Goal: Information Seeking & Learning: Find specific fact

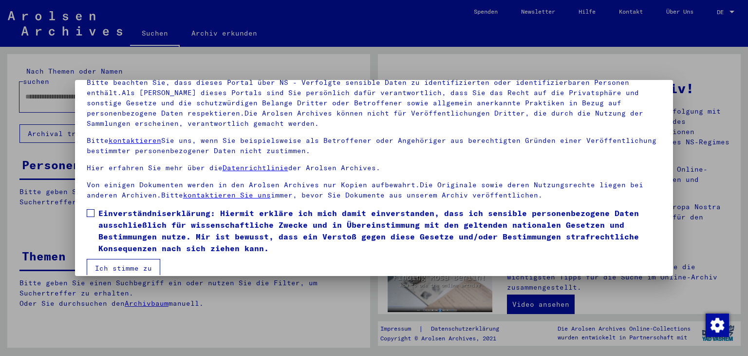
scroll to position [72, 0]
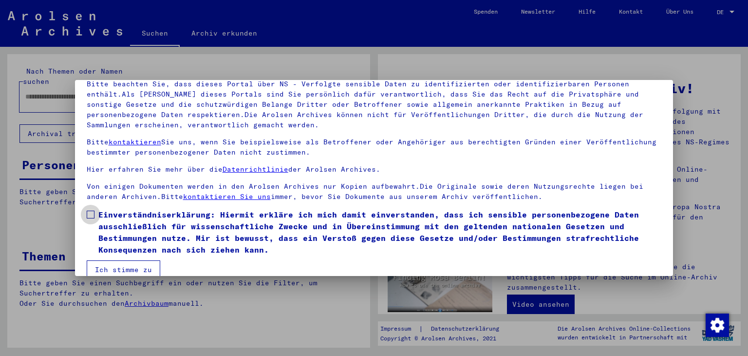
click at [91, 213] on span at bounding box center [91, 214] width 8 height 8
click at [111, 266] on button "Ich stimme zu" at bounding box center [124, 269] width 74 height 19
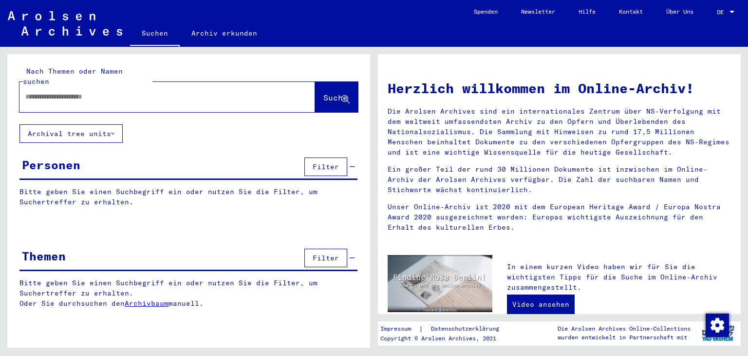
click at [72, 92] on input "text" at bounding box center [155, 97] width 261 height 10
click at [58, 92] on input "**********" at bounding box center [155, 97] width 261 height 10
click at [324, 93] on span "Suche" at bounding box center [336, 98] width 24 height 10
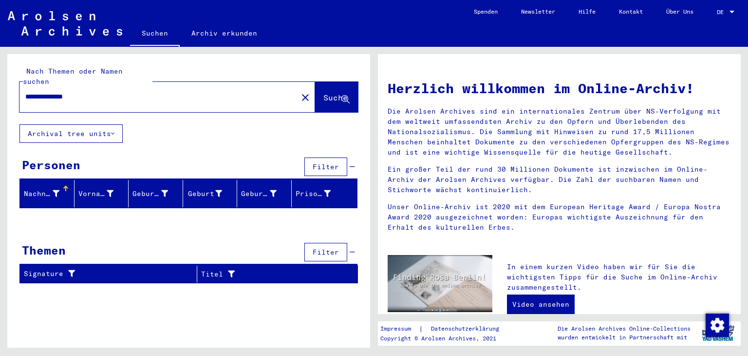
click at [96, 92] on input "**********" at bounding box center [155, 97] width 261 height 10
type input "*"
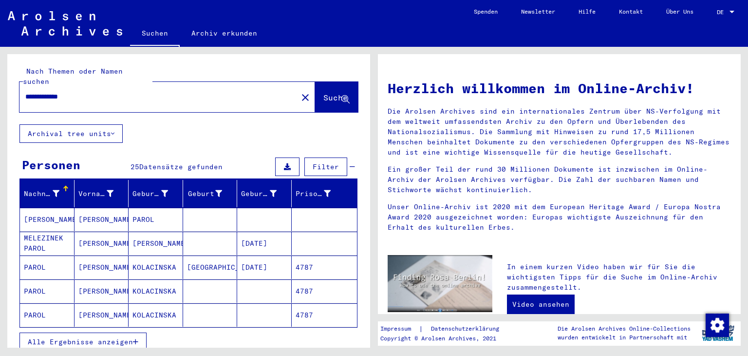
click at [87, 337] on span "Alle Ergebnisse anzeigen" at bounding box center [80, 341] width 105 height 9
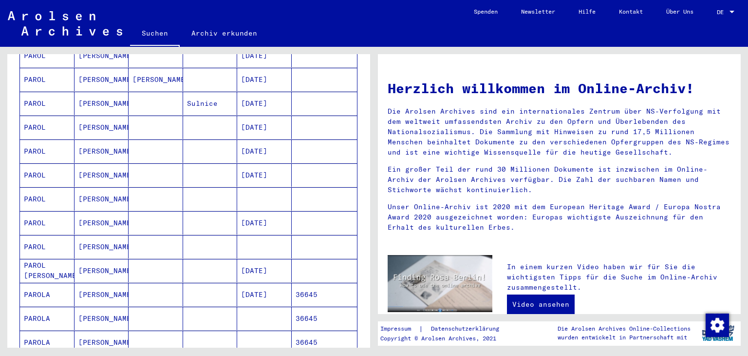
scroll to position [373, 0]
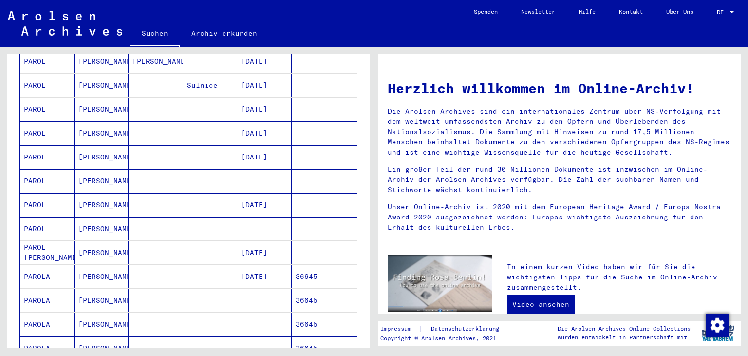
click at [91, 265] on mat-cell "[PERSON_NAME]" at bounding box center [102, 276] width 55 height 23
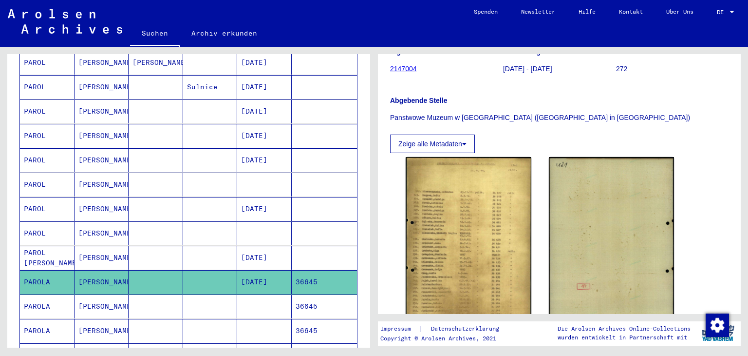
scroll to position [142, 0]
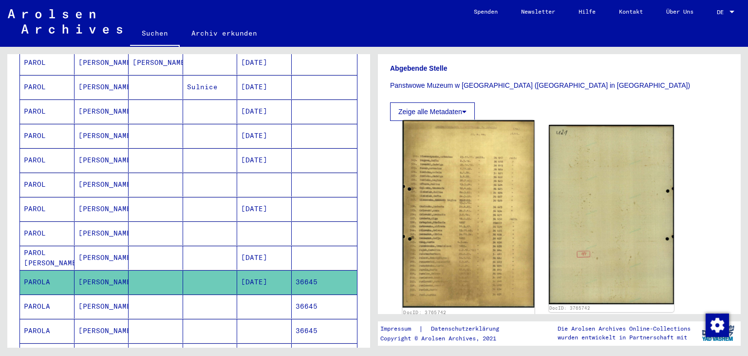
click at [450, 243] on img at bounding box center [469, 213] width 132 height 187
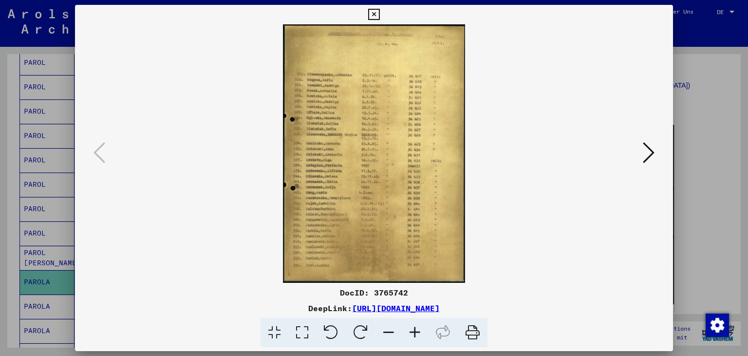
click at [414, 329] on icon at bounding box center [415, 333] width 26 height 30
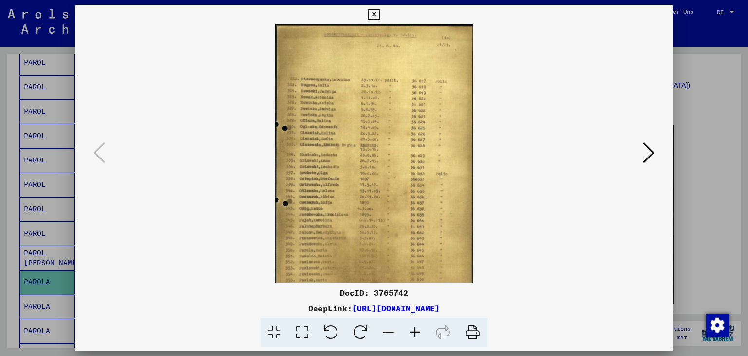
click at [414, 329] on icon at bounding box center [415, 333] width 26 height 30
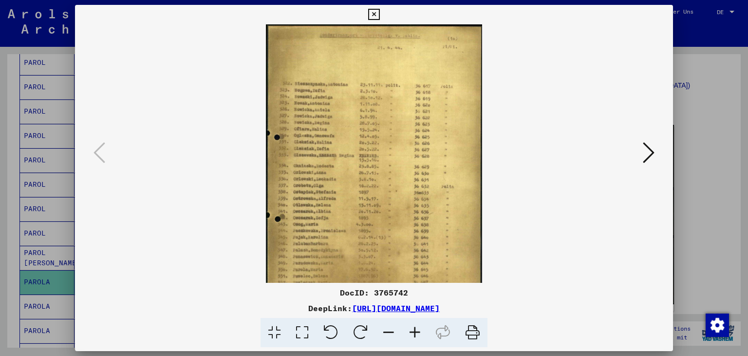
click at [414, 329] on icon at bounding box center [415, 333] width 26 height 30
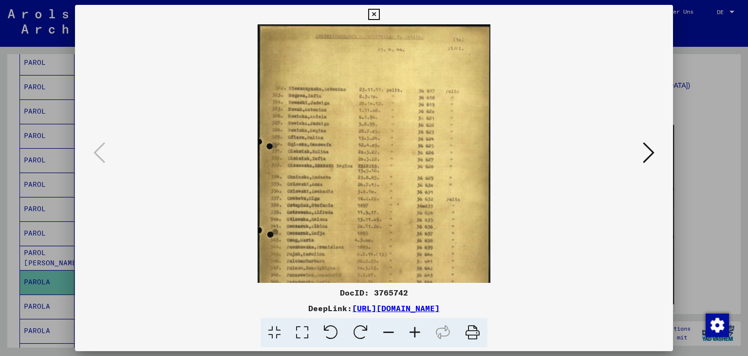
click at [414, 329] on icon at bounding box center [415, 333] width 26 height 30
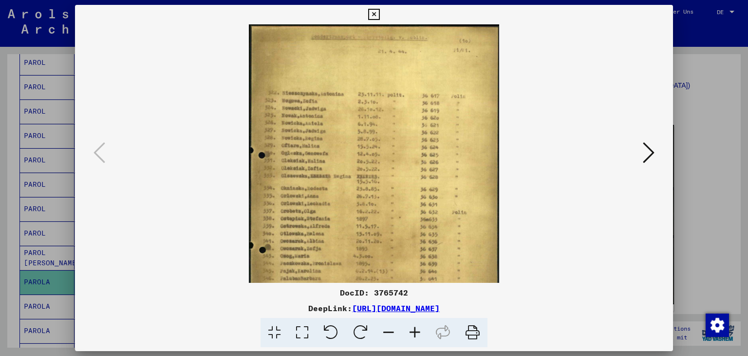
click at [414, 329] on icon at bounding box center [415, 333] width 26 height 30
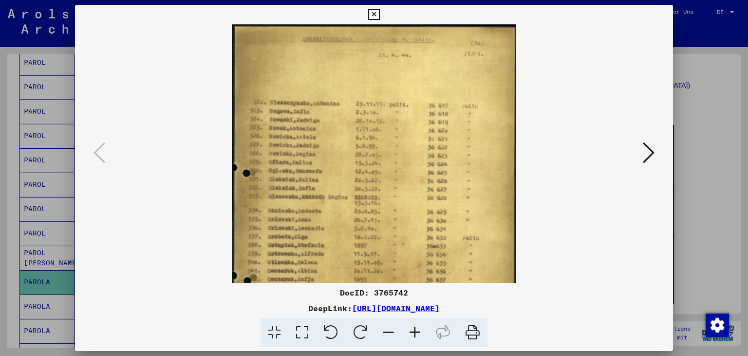
click at [414, 329] on icon at bounding box center [415, 333] width 26 height 30
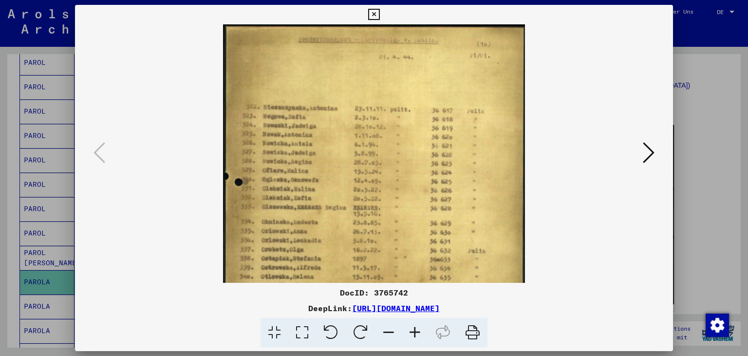
click at [414, 329] on icon at bounding box center [415, 333] width 26 height 30
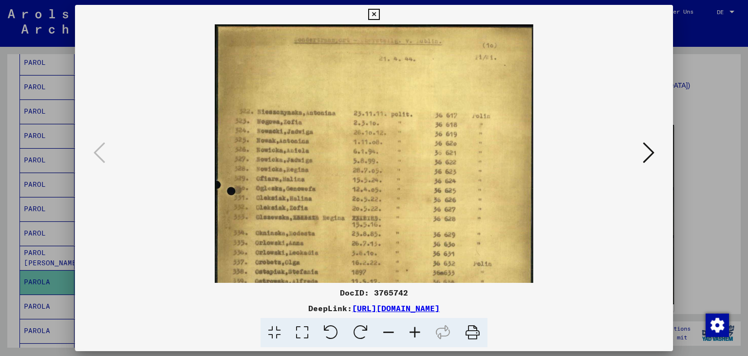
click at [414, 329] on icon at bounding box center [415, 333] width 26 height 30
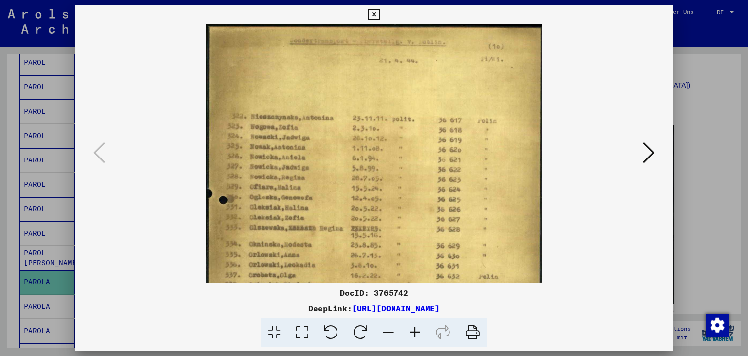
click at [414, 329] on icon at bounding box center [415, 333] width 26 height 30
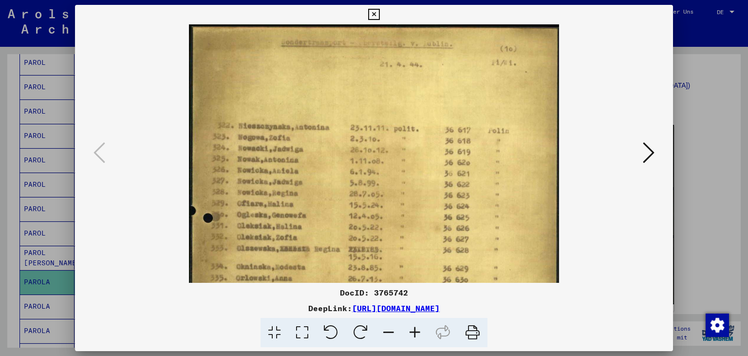
click at [414, 329] on icon at bounding box center [415, 333] width 26 height 30
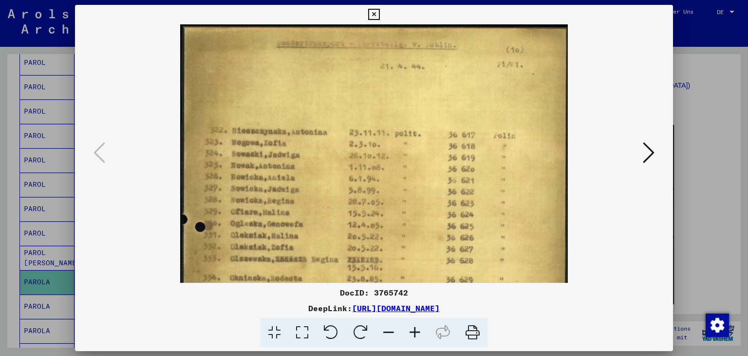
click at [414, 329] on icon at bounding box center [415, 333] width 26 height 30
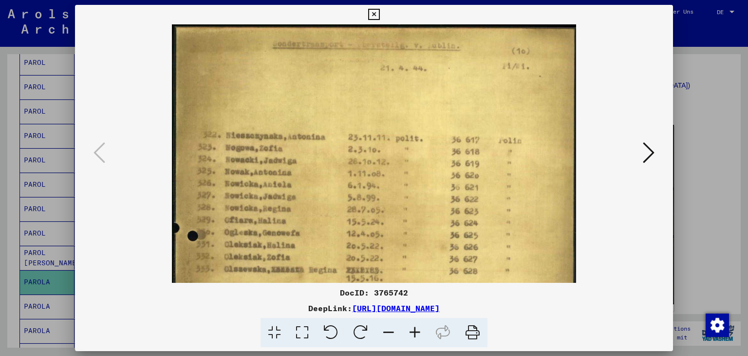
click at [414, 329] on icon at bounding box center [415, 333] width 26 height 30
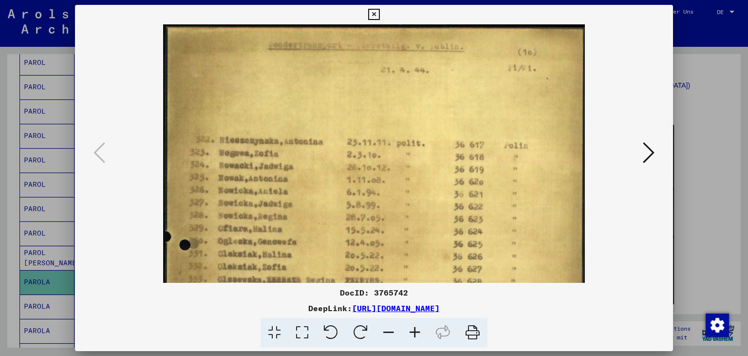
click at [414, 329] on icon at bounding box center [415, 333] width 26 height 30
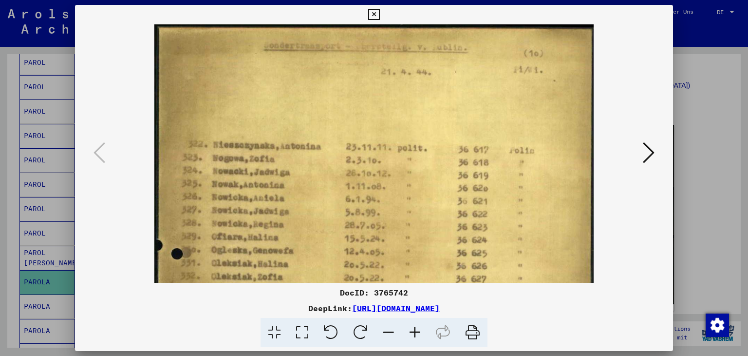
click at [414, 329] on icon at bounding box center [415, 333] width 26 height 30
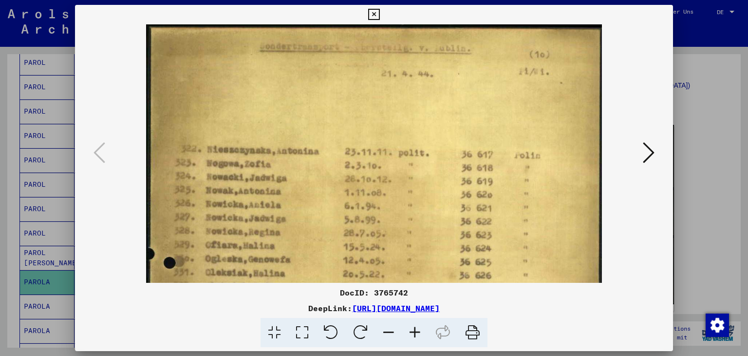
click at [414, 329] on icon at bounding box center [415, 333] width 26 height 30
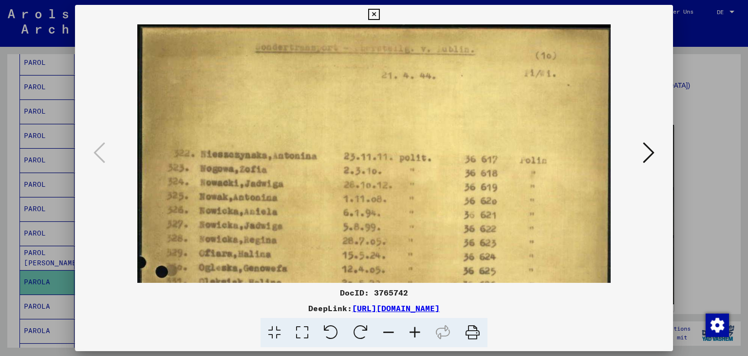
click at [414, 329] on icon at bounding box center [415, 333] width 26 height 30
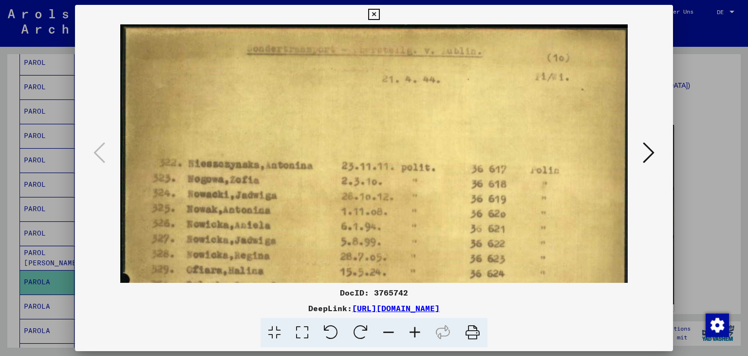
click at [414, 329] on icon at bounding box center [415, 333] width 26 height 30
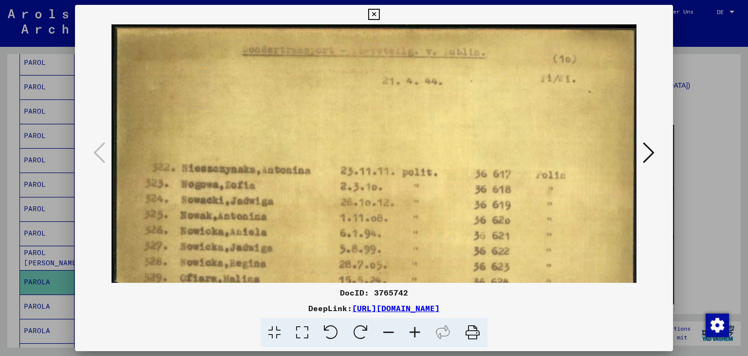
click at [414, 329] on icon at bounding box center [415, 333] width 26 height 30
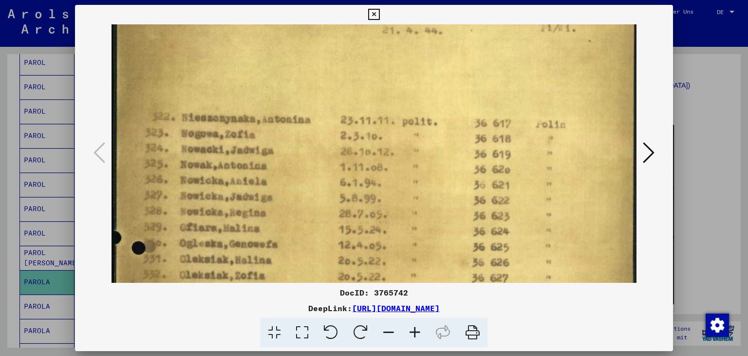
drag, startPoint x: 314, startPoint y: 230, endPoint x: 320, endPoint y: 176, distance: 54.0
click at [320, 176] on img at bounding box center [374, 346] width 525 height 745
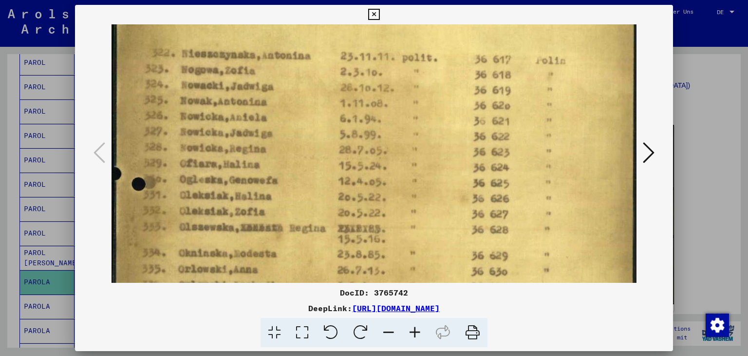
drag, startPoint x: 316, startPoint y: 203, endPoint x: 318, endPoint y: 159, distance: 43.4
click at [318, 159] on img at bounding box center [374, 282] width 525 height 745
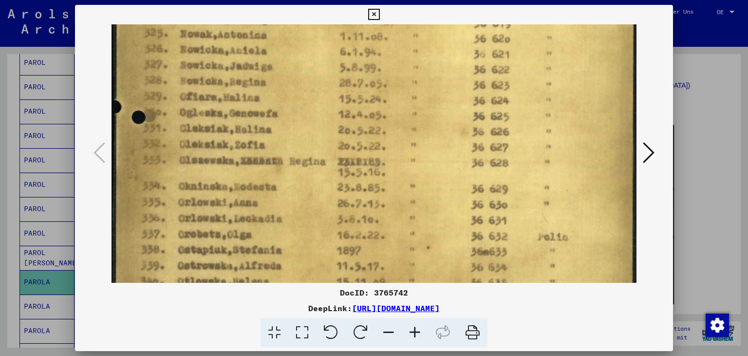
drag, startPoint x: 297, startPoint y: 227, endPoint x: 303, endPoint y: 175, distance: 51.4
click at [303, 175] on img at bounding box center [374, 215] width 525 height 745
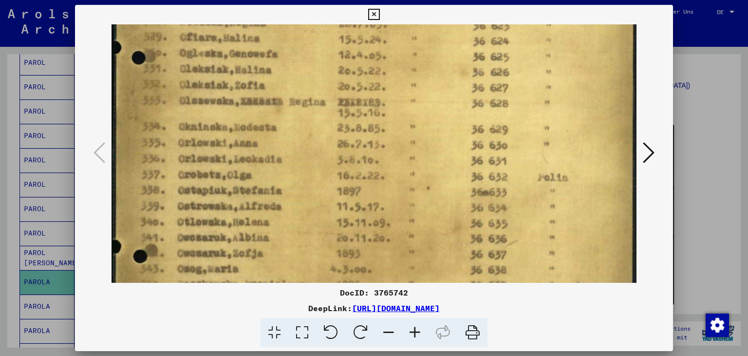
drag, startPoint x: 293, startPoint y: 234, endPoint x: 298, endPoint y: 172, distance: 61.6
click at [298, 172] on img at bounding box center [374, 156] width 525 height 745
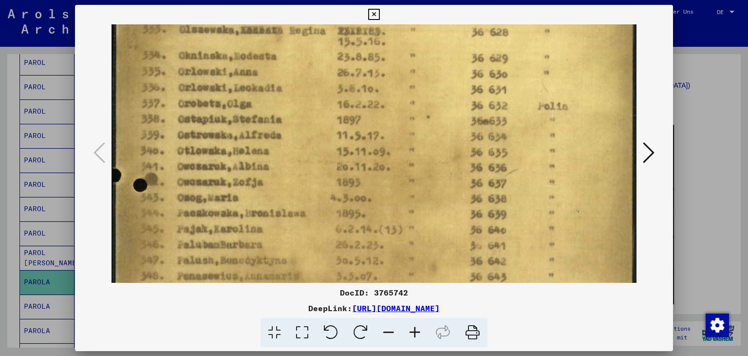
drag, startPoint x: 281, startPoint y: 229, endPoint x: 281, endPoint y: 161, distance: 68.2
click at [281, 161] on img at bounding box center [374, 85] width 525 height 745
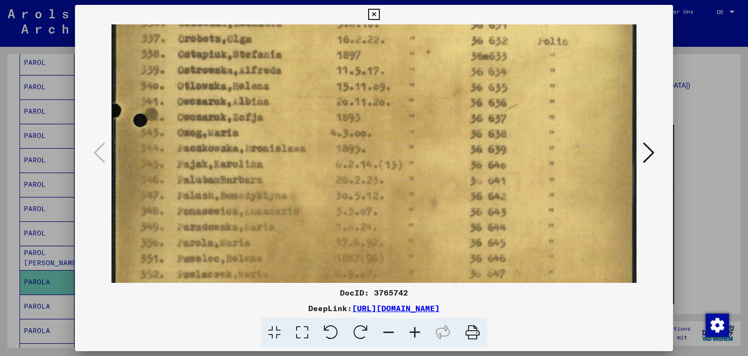
scroll to position [378, 0]
drag, startPoint x: 276, startPoint y: 226, endPoint x: 271, endPoint y: 161, distance: 65.0
click at [271, 161] on img at bounding box center [374, 19] width 525 height 745
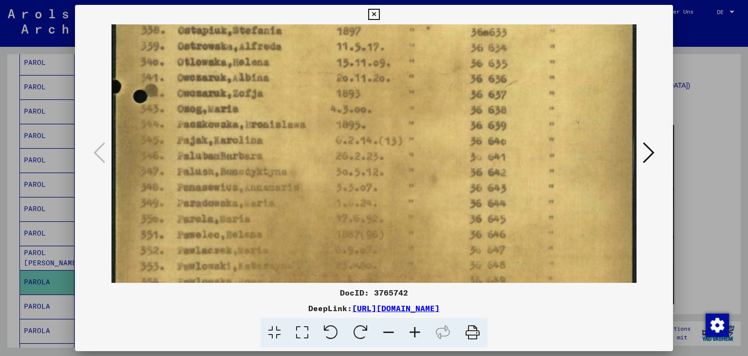
drag, startPoint x: 261, startPoint y: 244, endPoint x: 259, endPoint y: 224, distance: 20.1
click at [368, 15] on icon at bounding box center [373, 15] width 11 height 12
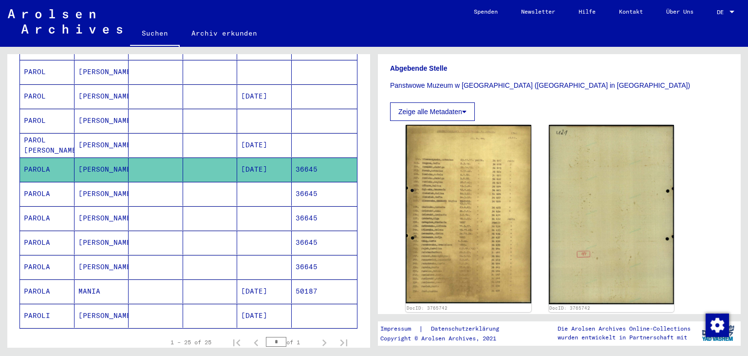
scroll to position [501, 0]
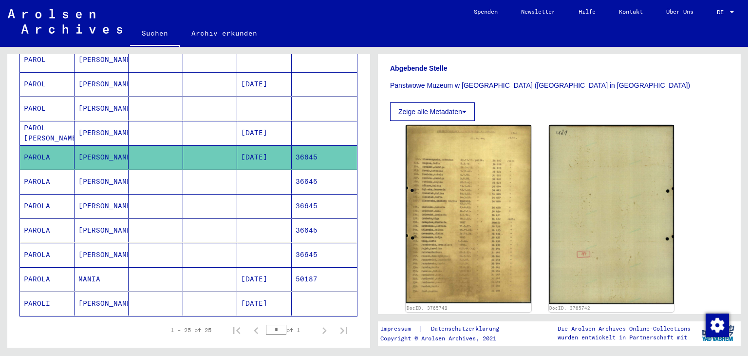
click at [43, 291] on mat-cell "PAROLI" at bounding box center [47, 303] width 55 height 24
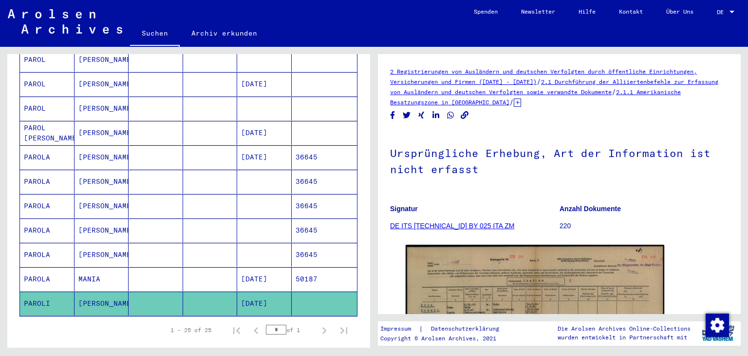
click at [43, 267] on mat-cell "PAROLA" at bounding box center [47, 279] width 55 height 24
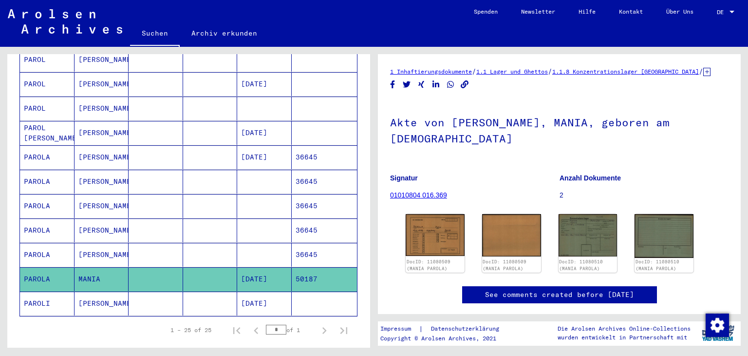
click at [50, 243] on mat-cell "PAROLA" at bounding box center [47, 255] width 55 height 24
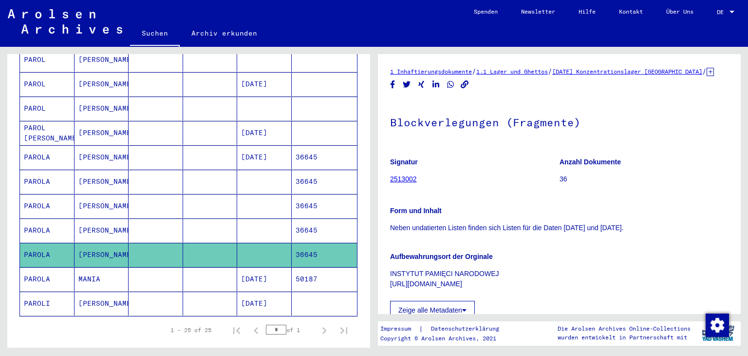
click at [47, 218] on mat-cell "PAROLA" at bounding box center [47, 230] width 55 height 24
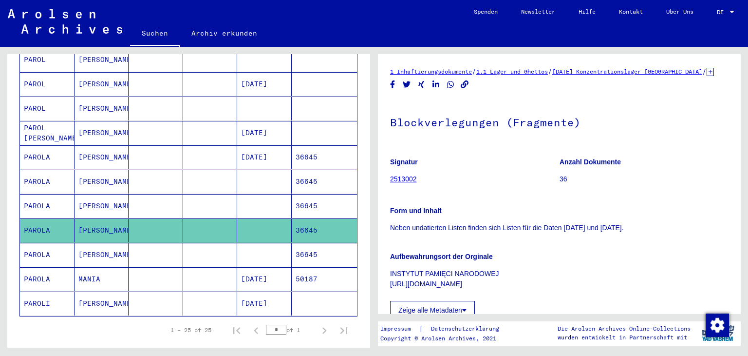
click at [41, 194] on mat-cell "PAROLA" at bounding box center [47, 206] width 55 height 24
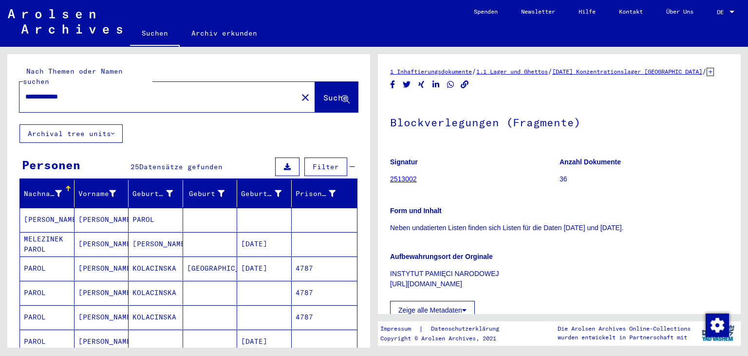
click at [86, 92] on input "**********" at bounding box center [158, 97] width 267 height 10
type input "*"
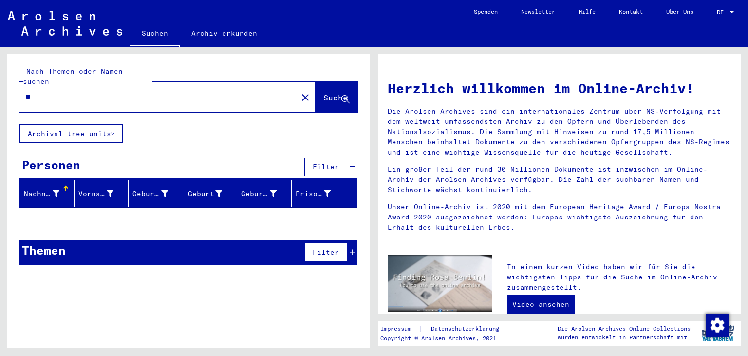
type input "*"
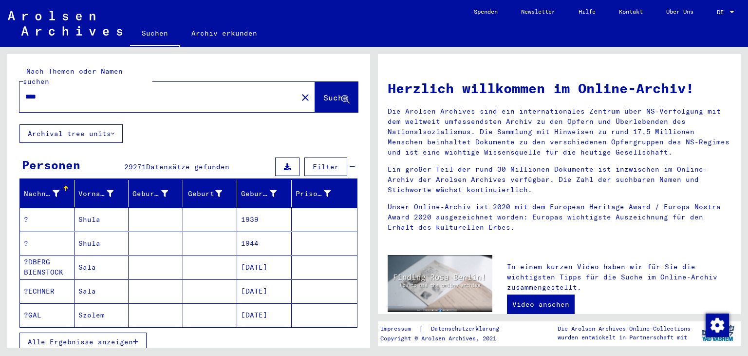
click at [69, 337] on span "Alle Ergebnisse anzeigen" at bounding box center [80, 341] width 105 height 9
click at [51, 92] on input "****" at bounding box center [155, 97] width 261 height 10
type input "**********"
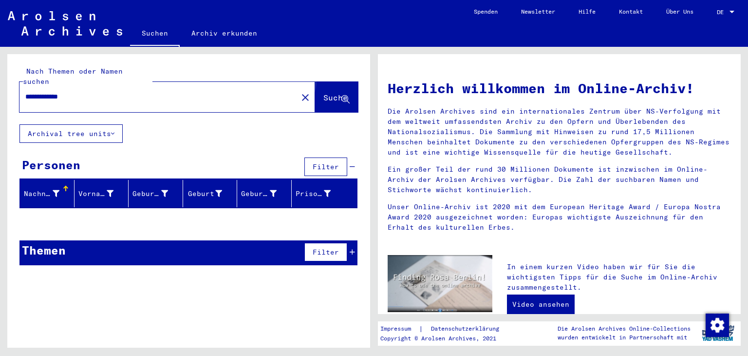
click at [324, 93] on span "Suche" at bounding box center [336, 98] width 24 height 10
click at [300, 92] on mat-icon "close" at bounding box center [306, 98] width 12 height 12
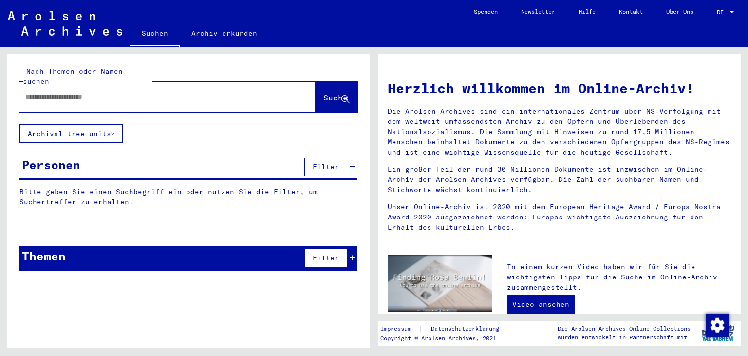
click at [55, 92] on input "text" at bounding box center [155, 97] width 261 height 10
type input "******"
click at [327, 93] on span "Suche" at bounding box center [336, 98] width 24 height 10
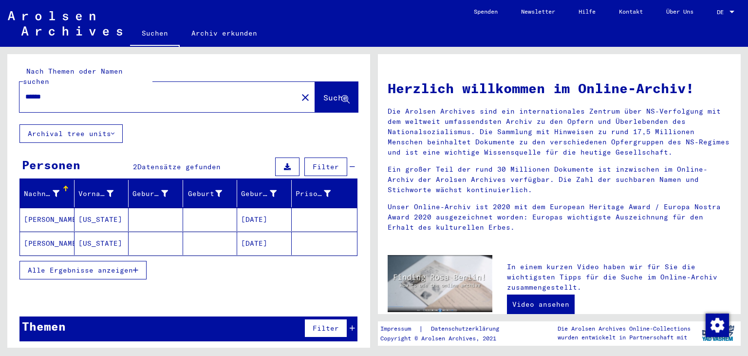
click at [48, 208] on mat-cell "[PERSON_NAME]" at bounding box center [47, 219] width 55 height 23
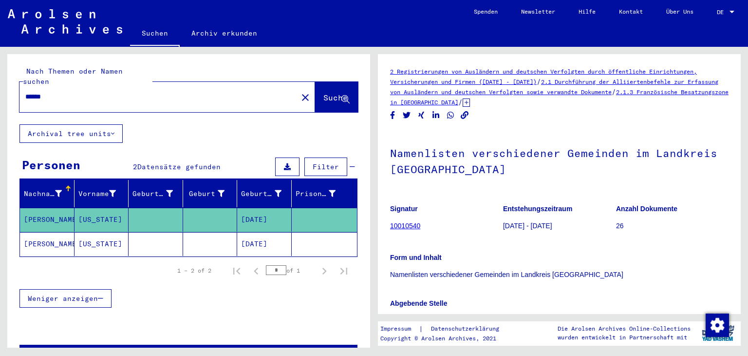
click at [44, 232] on mat-cell "[PERSON_NAME]" at bounding box center [47, 244] width 55 height 24
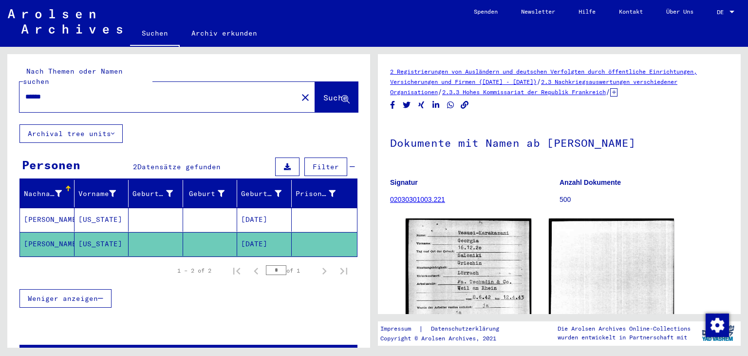
drag, startPoint x: 57, startPoint y: 86, endPoint x: 21, endPoint y: 86, distance: 35.1
click at [21, 86] on div "******" at bounding box center [155, 97] width 272 height 22
type input "******"
